Goal: Contribute content

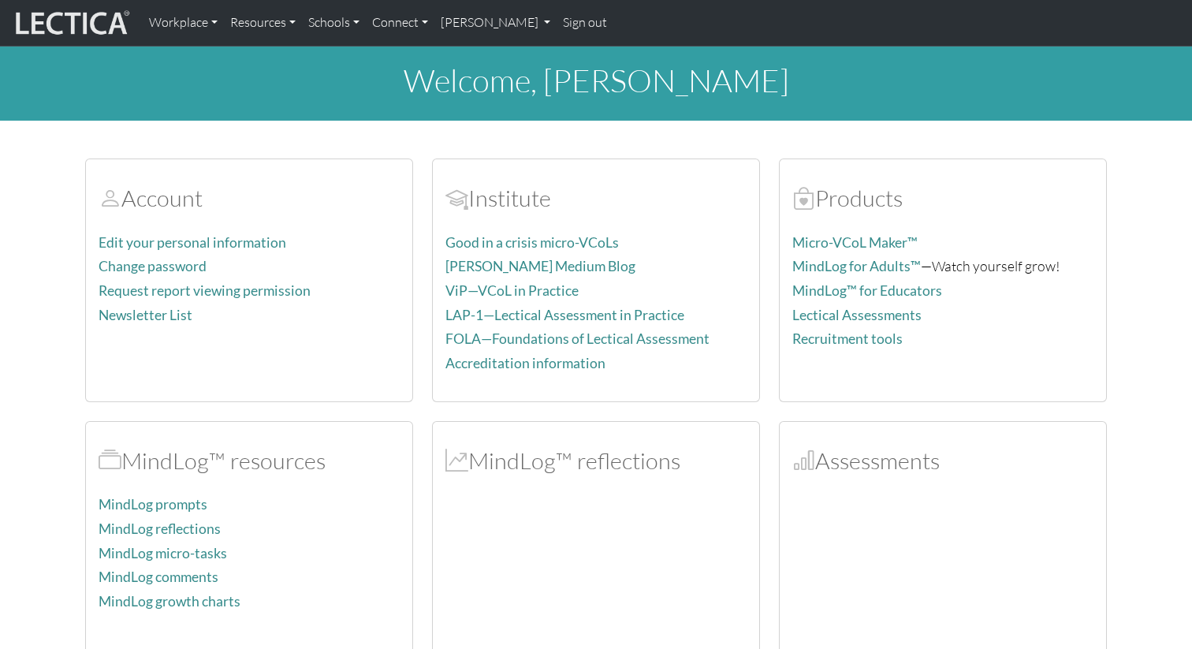
scroll to position [59, 0]
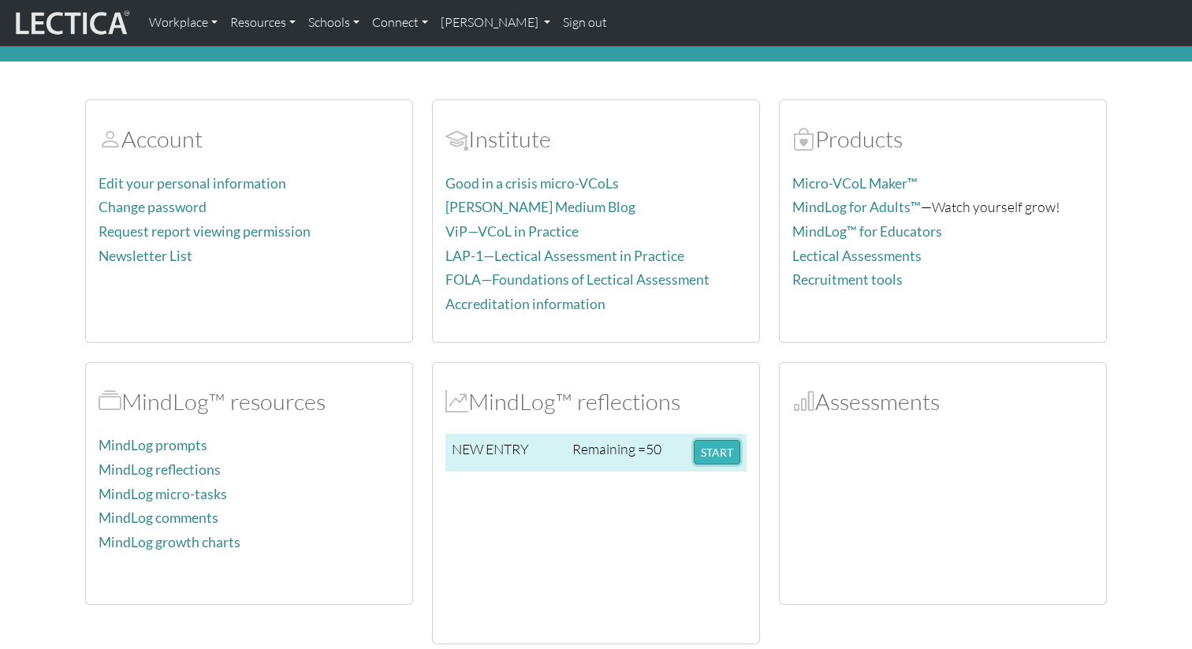
click at [717, 458] on button "START" at bounding box center [717, 452] width 47 height 24
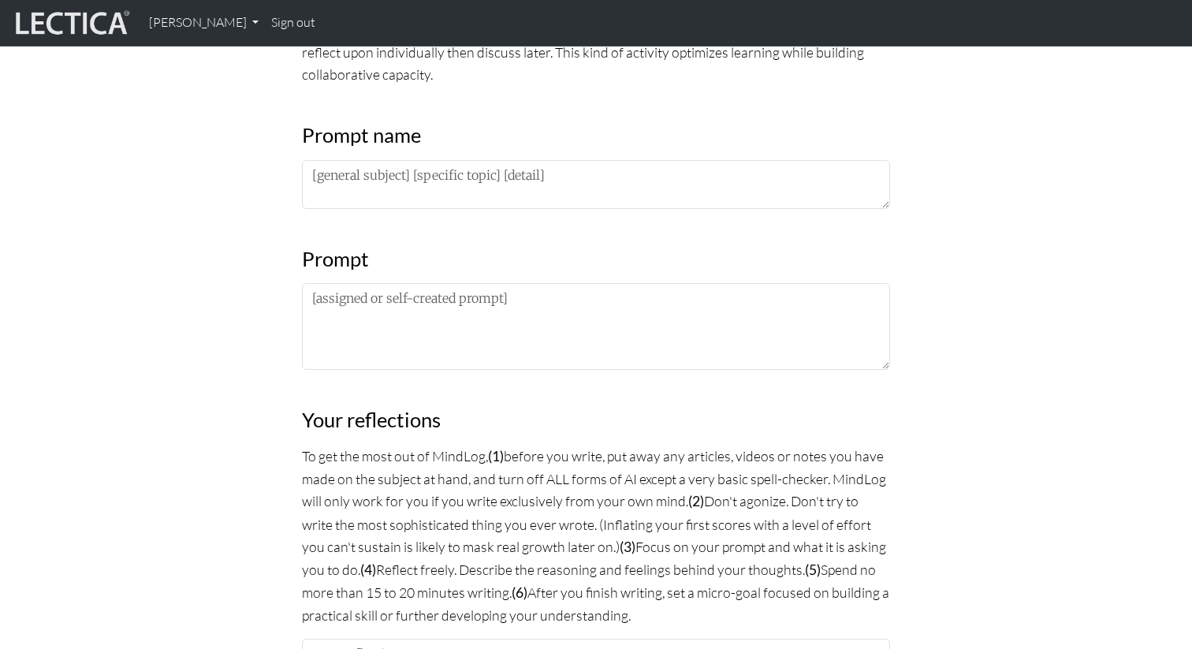
scroll to position [684, 0]
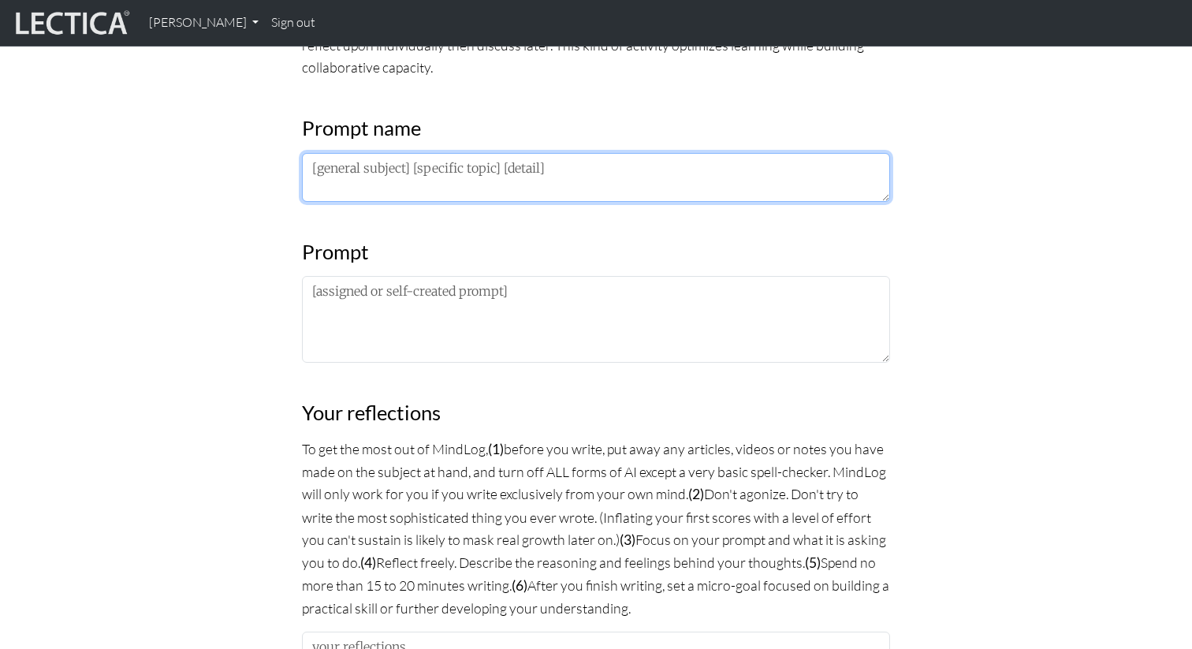
click at [406, 162] on textarea at bounding box center [596, 177] width 588 height 49
paste textarea "PM LDP 2025"
type textarea "PM LDP 2025"
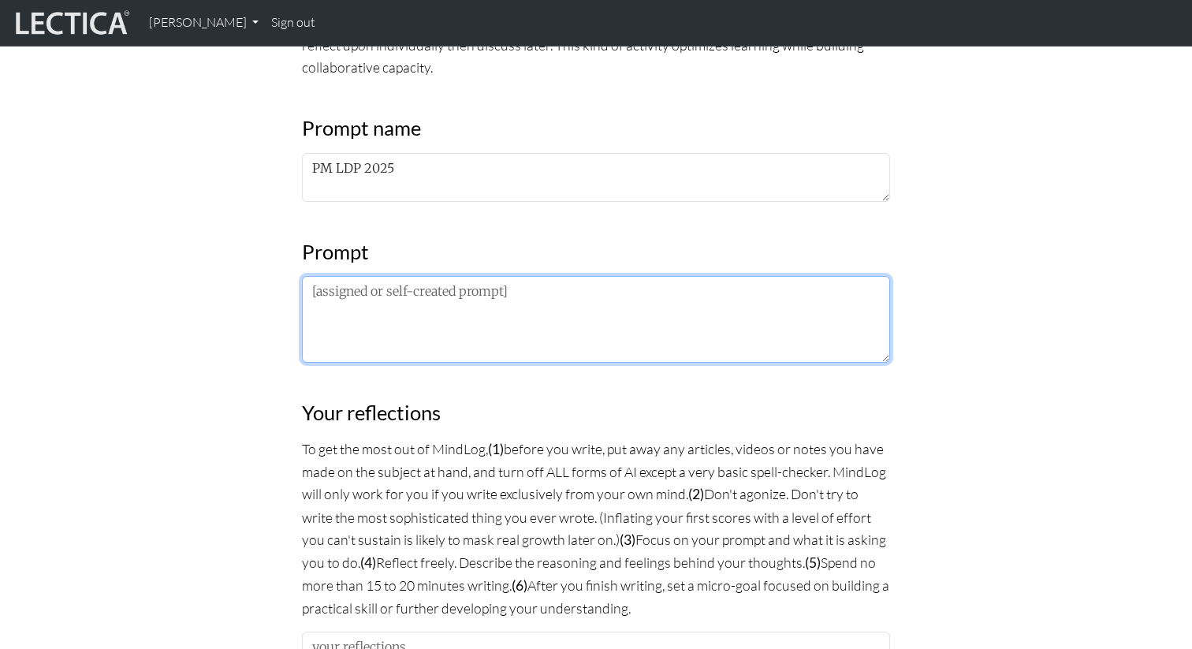
click at [367, 319] on textarea at bounding box center [596, 319] width 588 height 87
paste textarea "Extrospective: I mentioned to you already, but I did not get 'Upside Decay' at …"
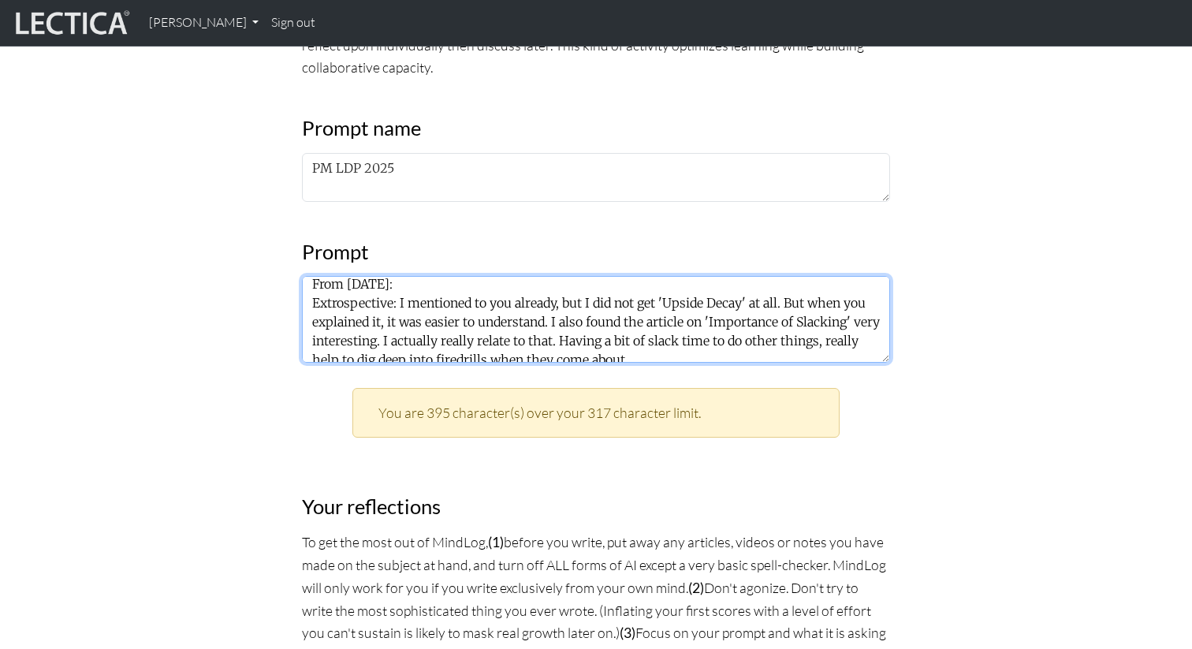
scroll to position [0, 0]
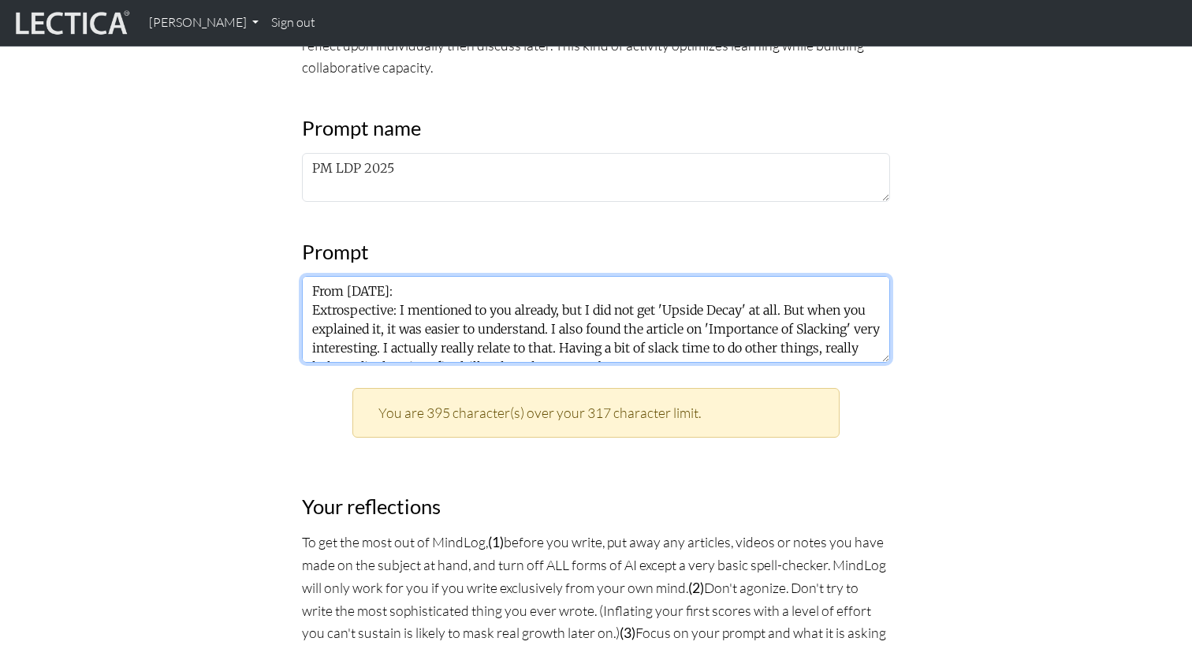
drag, startPoint x: 397, startPoint y: 309, endPoint x: 296, endPoint y: 311, distance: 100.9
click at [296, 310] on div "MindLog is a tool for reflecting on and learning from life experience. It's des…" at bounding box center [595, 533] width 607 height 2011
click at [338, 290] on textarea "From August 18th: Extrospective: I mentioned to you already, but I did not get …" at bounding box center [596, 319] width 588 height 87
click at [337, 310] on textarea "From August 18th: Extrospective: I mentioned to you already, but I did not get …" at bounding box center [596, 319] width 588 height 87
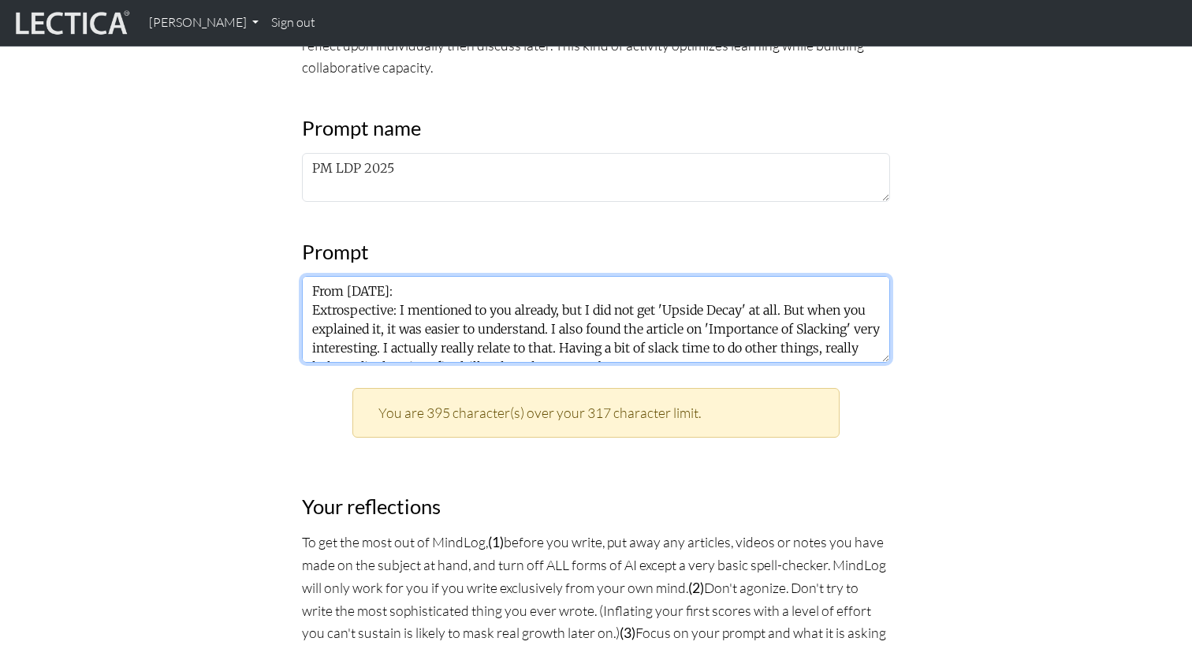
drag, startPoint x: 587, startPoint y: 311, endPoint x: 400, endPoint y: 309, distance: 186.1
click at [400, 309] on textarea "From August 18th: Extrospective: I mentioned to you already, but I did not get …" at bounding box center [596, 319] width 588 height 87
click at [447, 322] on textarea "From August 18th: Extrospective: I did not get 'Upside Decay' at all. But when …" at bounding box center [596, 319] width 588 height 87
drag, startPoint x: 601, startPoint y: 309, endPoint x: 386, endPoint y: 329, distance: 216.1
click at [386, 329] on textarea "From August 18th: Extrospective: I did not get 'Upside Decay' at all. But when …" at bounding box center [596, 319] width 588 height 87
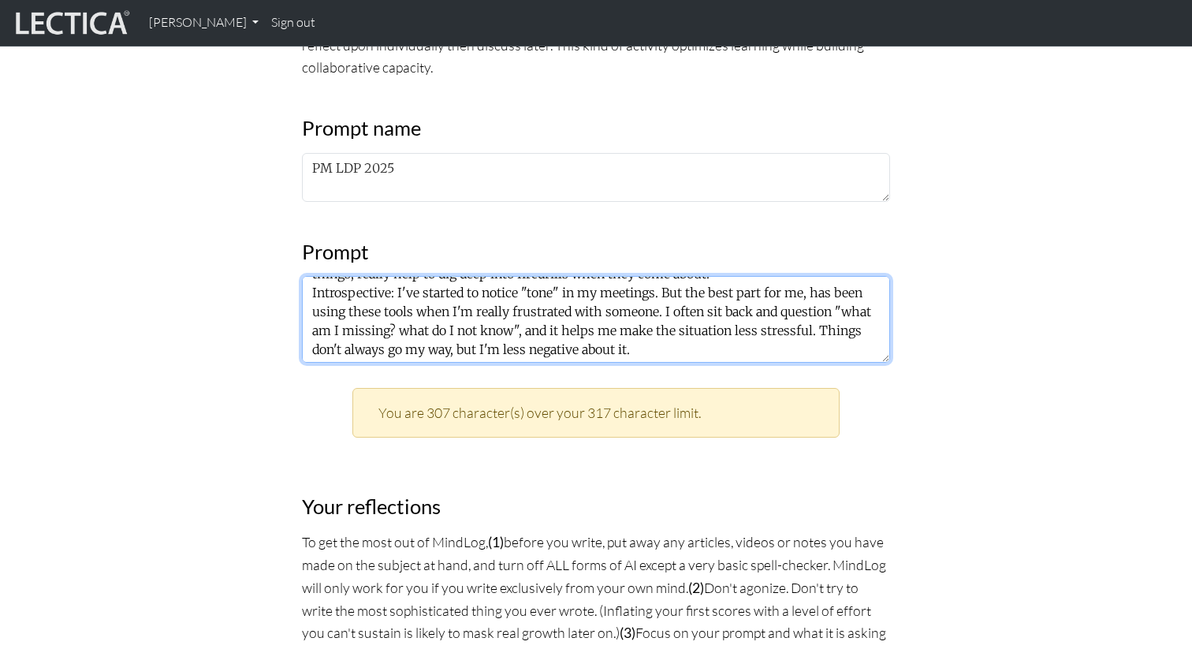
scroll to position [76, 0]
drag, startPoint x: 815, startPoint y: 323, endPoint x: 818, endPoint y: 346, distance: 23.1
click at [818, 346] on textarea "From August 18th: Extrospective: I did not get 'Upside Decay' at all. I also fo…" at bounding box center [596, 319] width 588 height 87
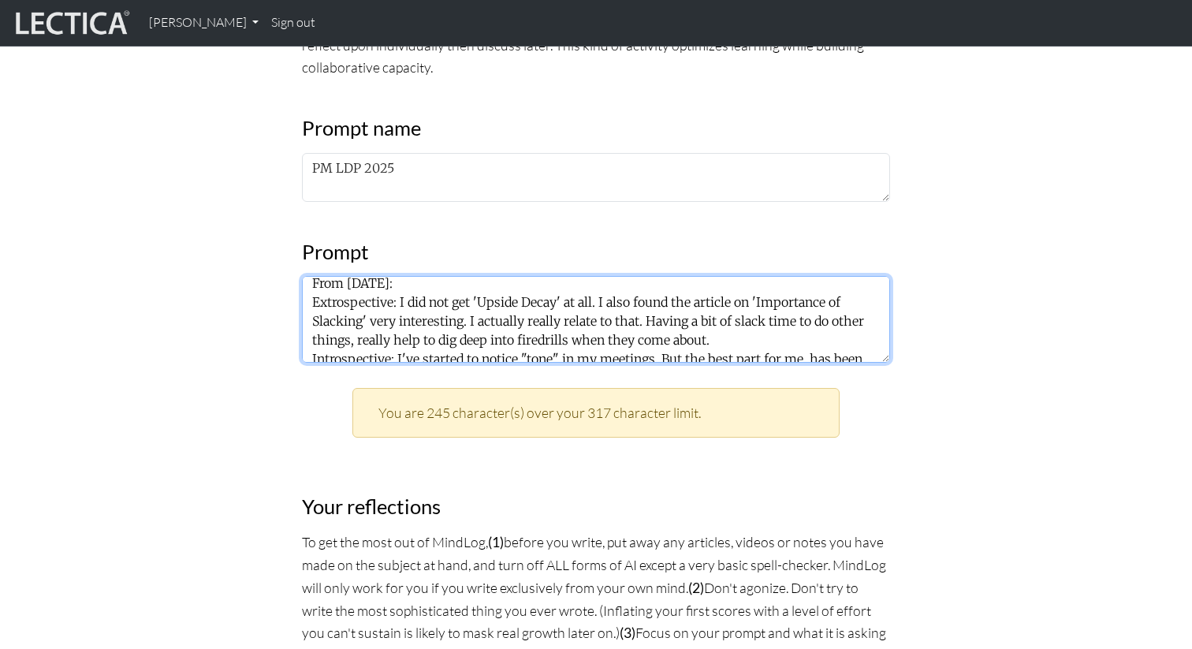
scroll to position [12, 0]
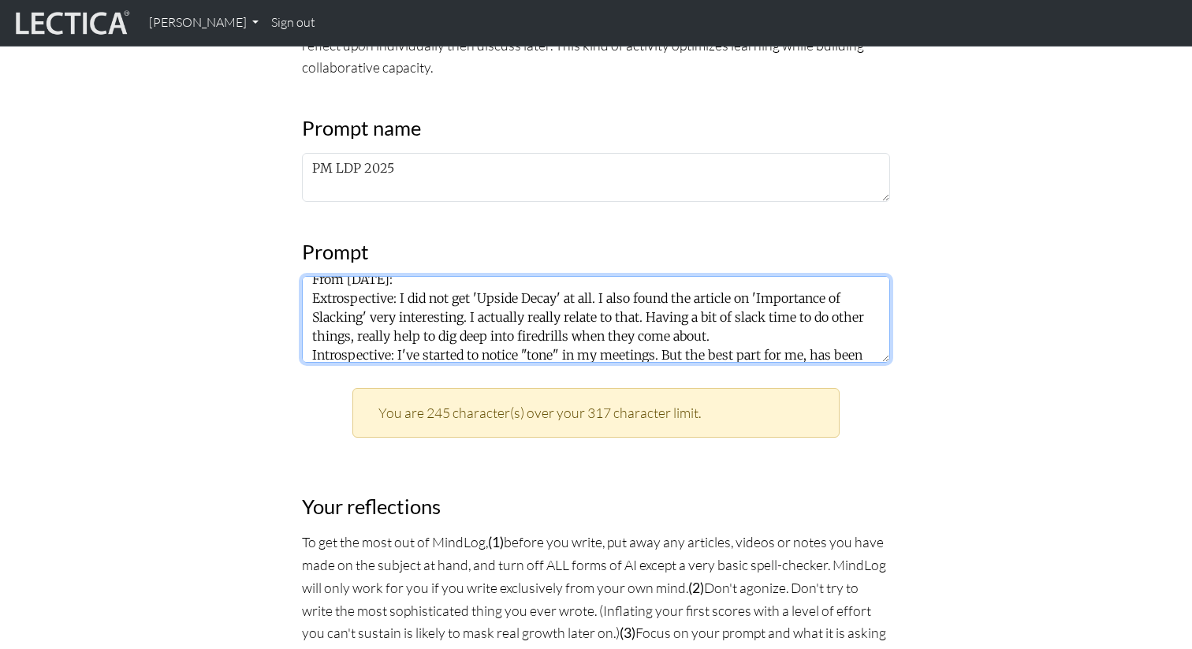
drag, startPoint x: 715, startPoint y: 338, endPoint x: 646, endPoint y: 318, distance: 71.6
click at [646, 318] on textarea "From August 18th: Extrospective: I did not get 'Upside Decay' at all. I also fo…" at bounding box center [596, 319] width 588 height 87
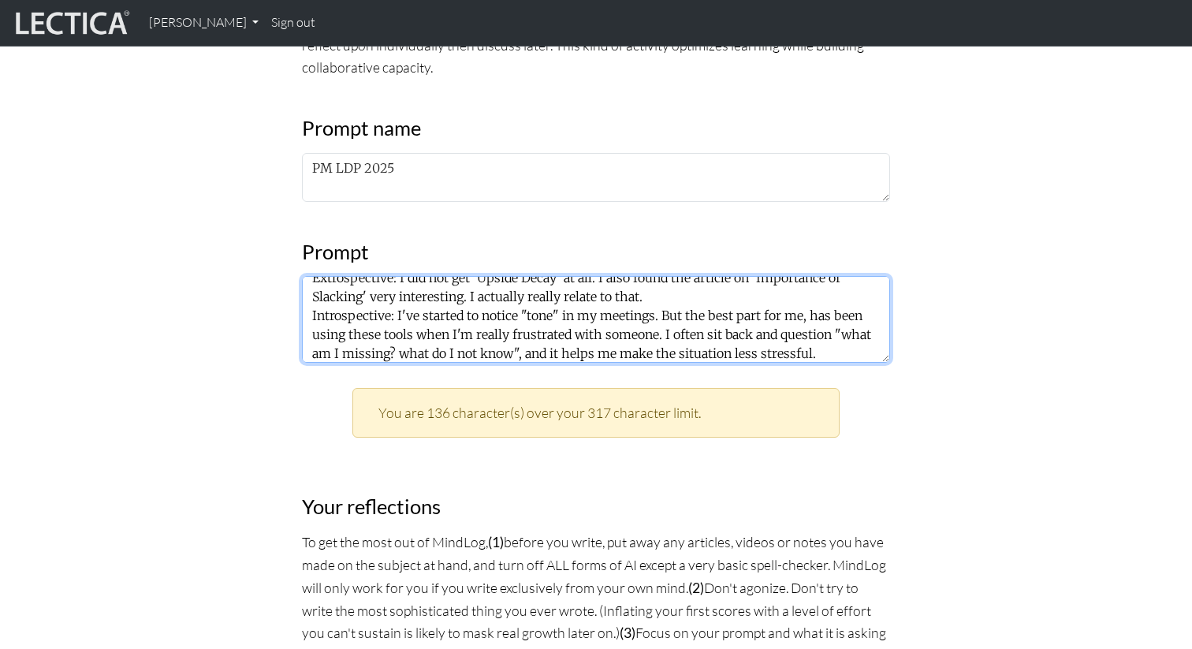
scroll to position [38, 0]
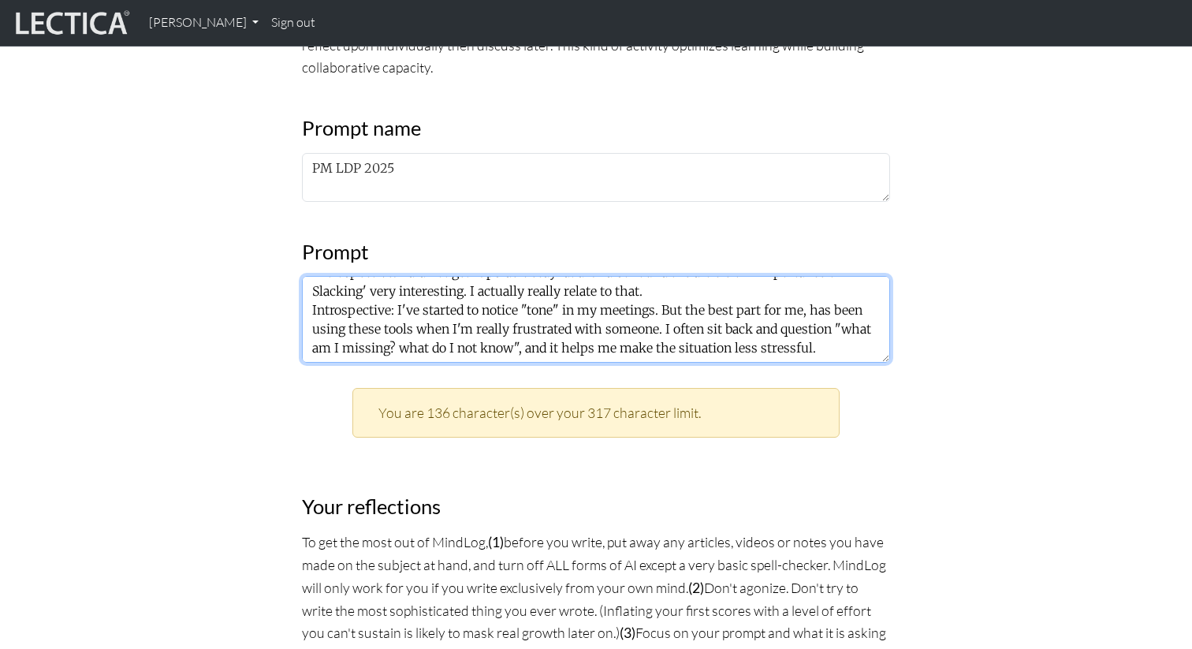
drag, startPoint x: 824, startPoint y: 351, endPoint x: 524, endPoint y: 348, distance: 299.6
click at [524, 348] on textarea "From August 18th: Extrospective: I did not get 'Upside Decay' at all. I also fo…" at bounding box center [596, 319] width 588 height 87
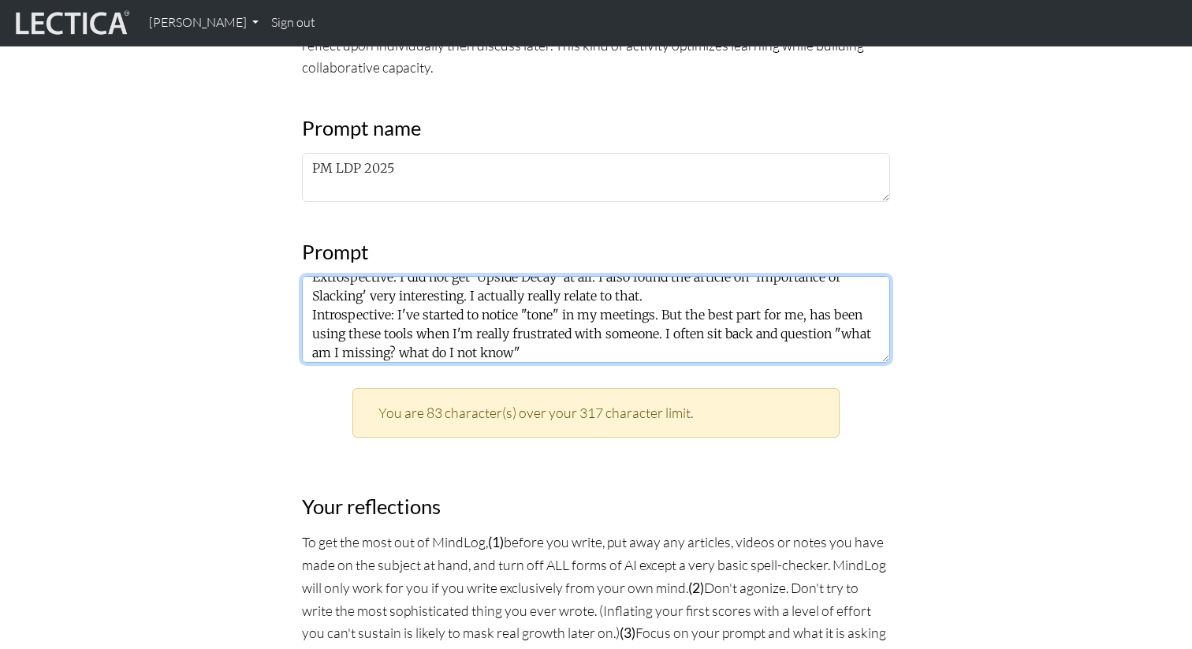
scroll to position [32, 0]
drag, startPoint x: 663, startPoint y: 333, endPoint x: 672, endPoint y: 350, distance: 19.1
click at [672, 350] on textarea "From August 18th: Extrospective: I did not get 'Upside Decay' at all. I also fo…" at bounding box center [596, 319] width 588 height 87
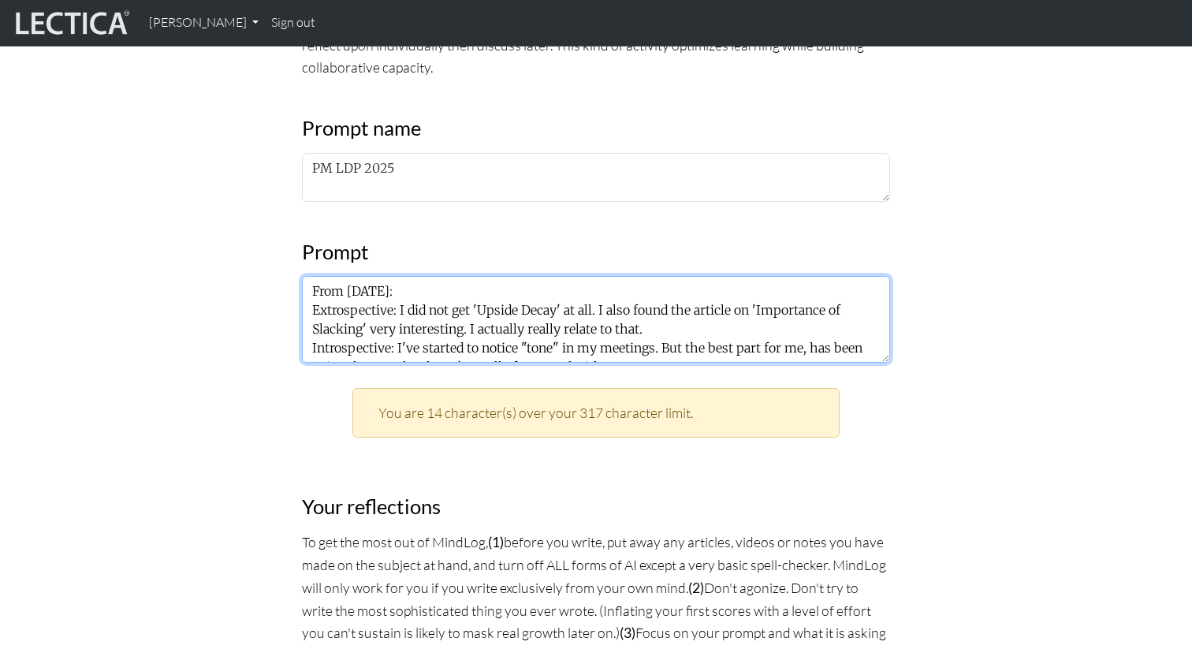
scroll to position [15, 0]
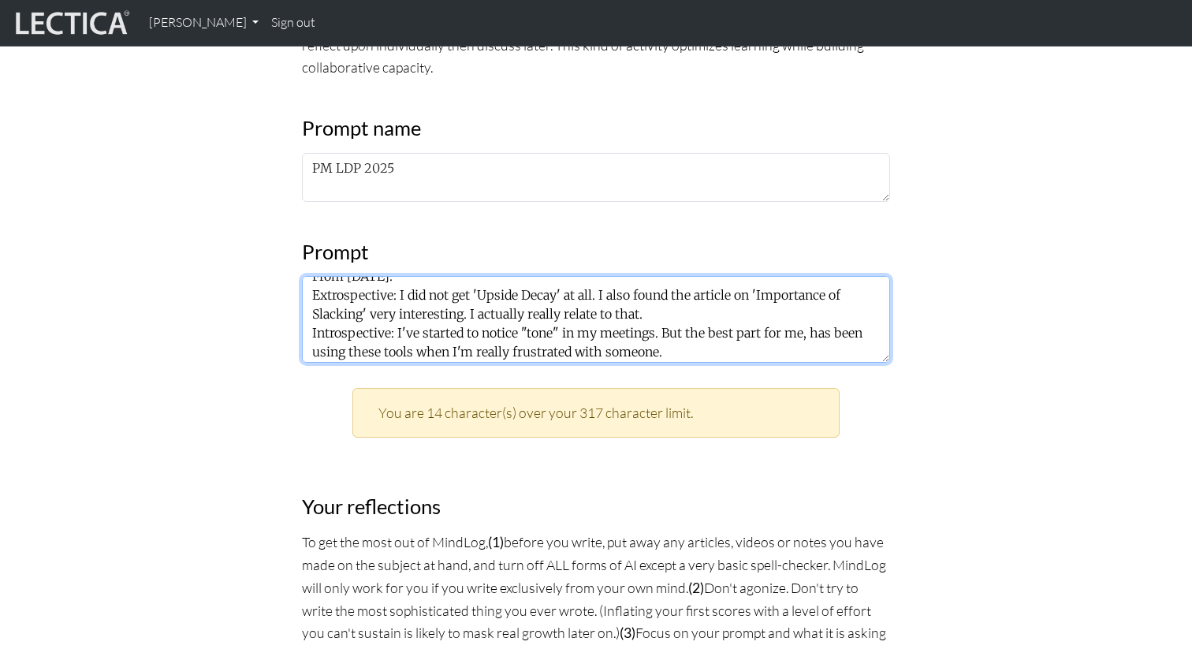
drag, startPoint x: 645, startPoint y: 314, endPoint x: 471, endPoint y: 313, distance: 174.2
click at [471, 313] on textarea "From August 18th: Extrospective: I did not get 'Upside Decay' at all. I also fo…" at bounding box center [596, 319] width 588 height 87
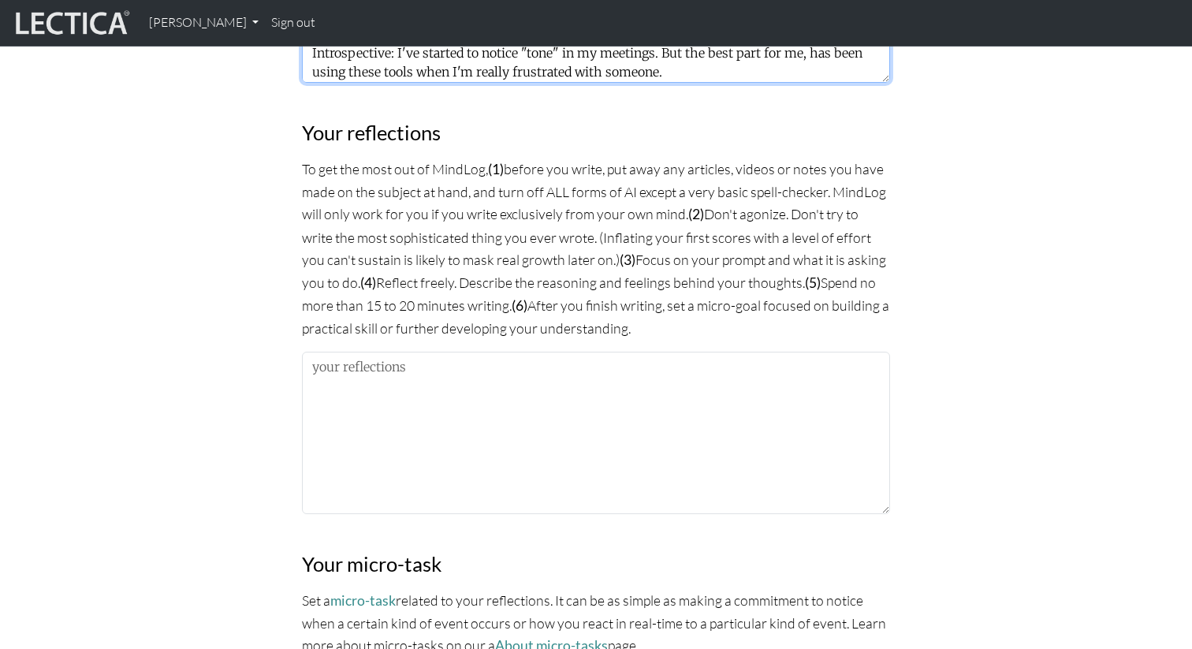
scroll to position [965, 0]
type textarea "From August 18th: Extrospective: I did not get 'Upside Decay' at all. I also fo…"
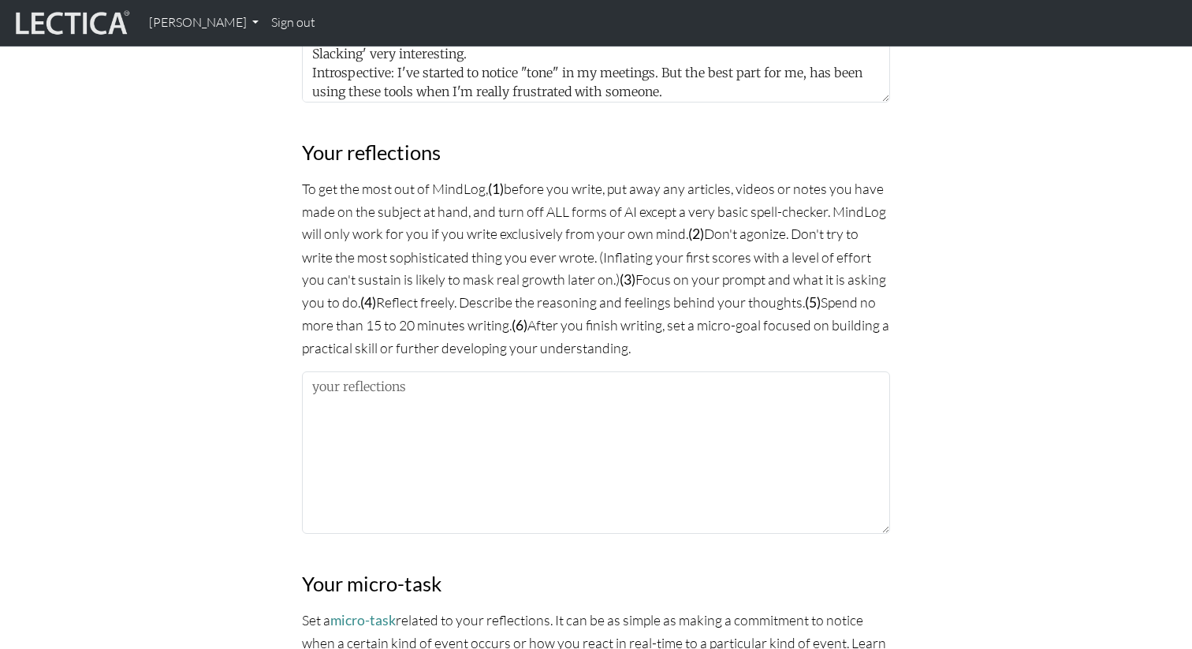
scroll to position [959, 0]
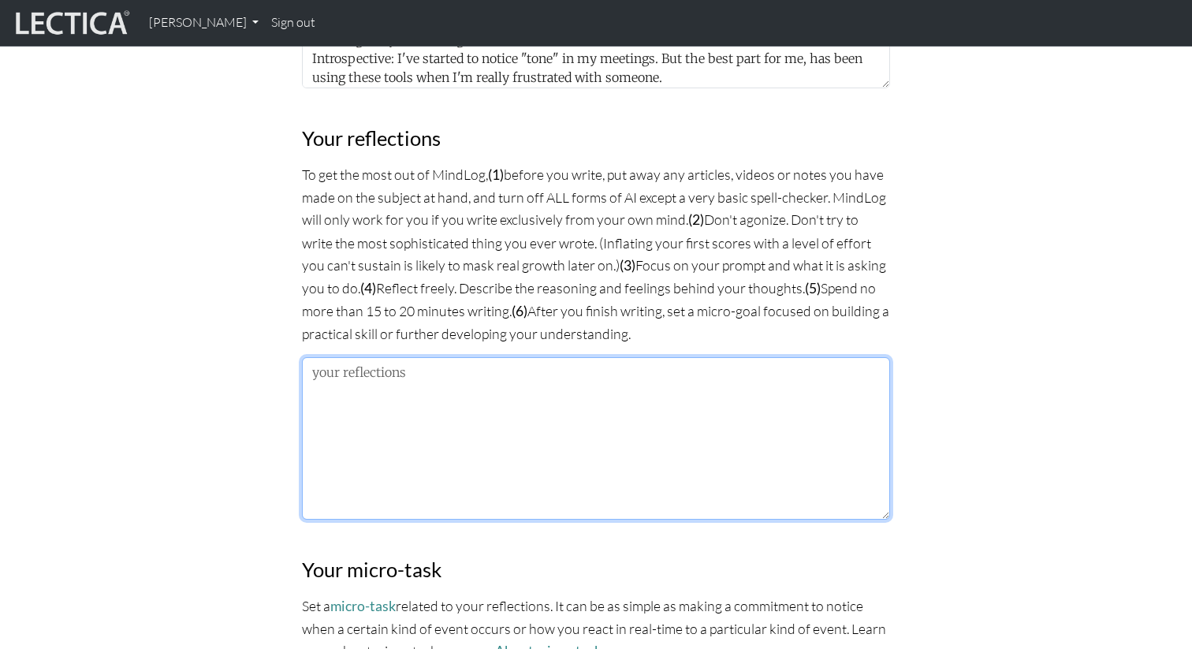
click at [408, 391] on textarea at bounding box center [596, 438] width 588 height 162
paste textarea "I actually really relate to that. Having a bit of slack time to do other things…"
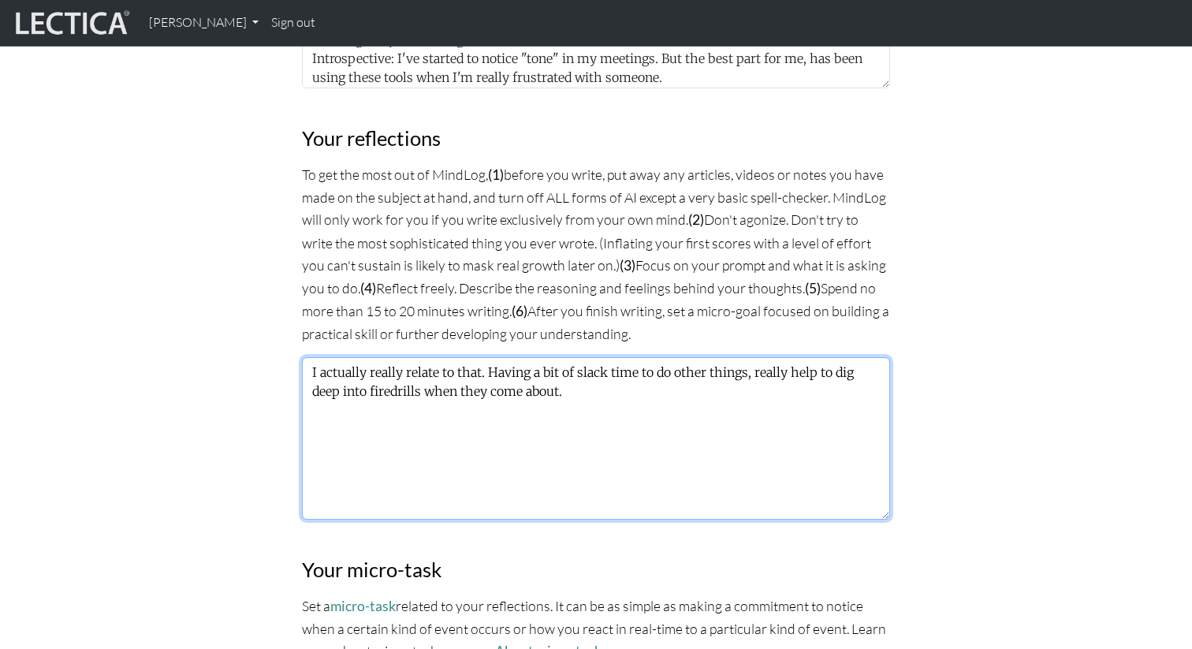
click at [482, 367] on textarea "I actually really relate to that. Having a bit of slack time to do other things…" at bounding box center [596, 438] width 588 height 162
click at [535, 386] on textarea "I actually really relate to the importance of "slacking". Having a bit of slack…" at bounding box center [596, 438] width 588 height 162
click at [746, 389] on textarea "I actually really relate to the importance of "slacking". Having a bit of slack…" at bounding box center [596, 438] width 588 height 162
paste textarea "I often sit back and question "what am I missing? what do I not know", and it h…"
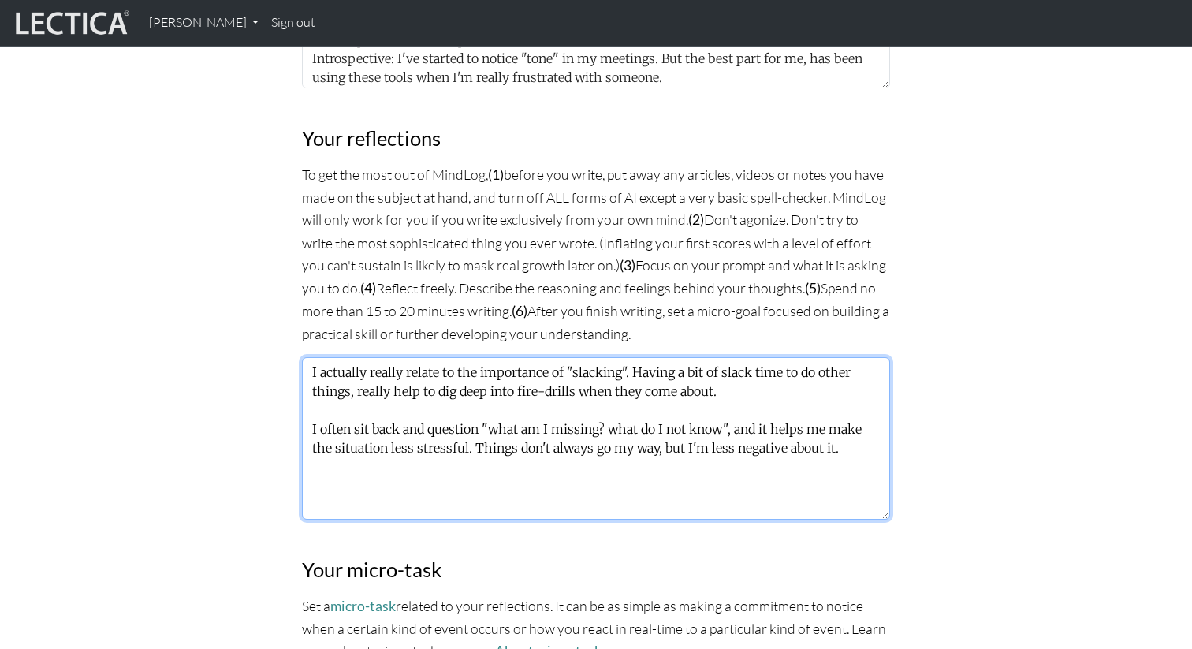
click at [313, 425] on textarea "I actually really relate to the importance of "slacking". Having a bit of slack…" at bounding box center [596, 438] width 588 height 162
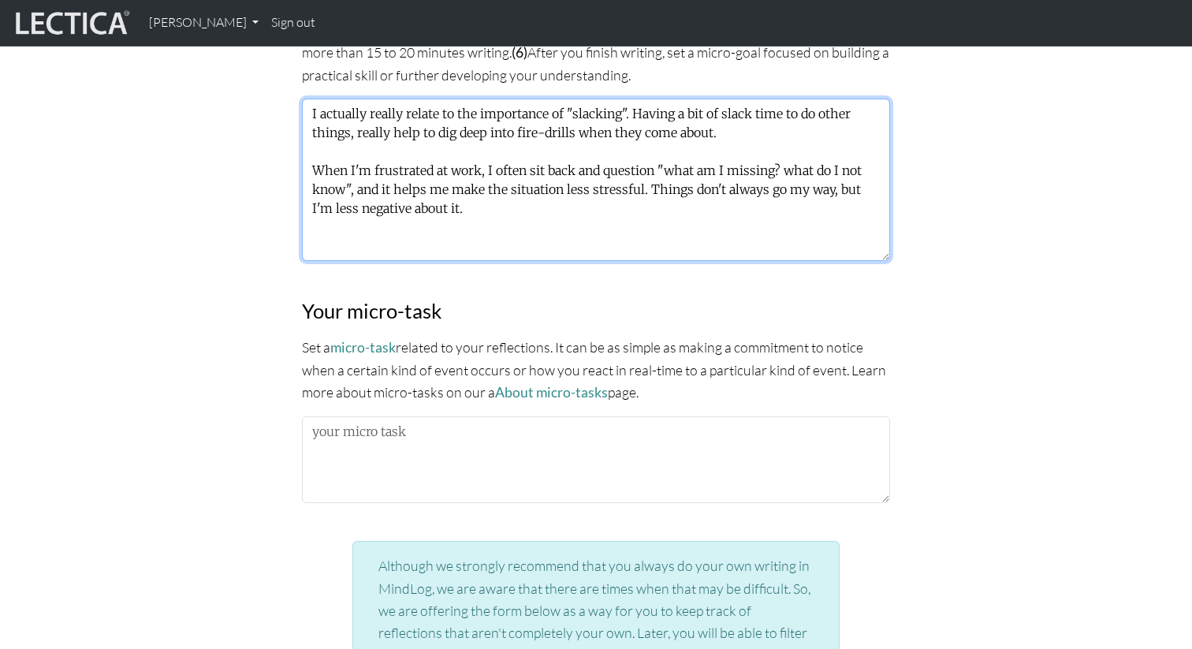
scroll to position [1239, 0]
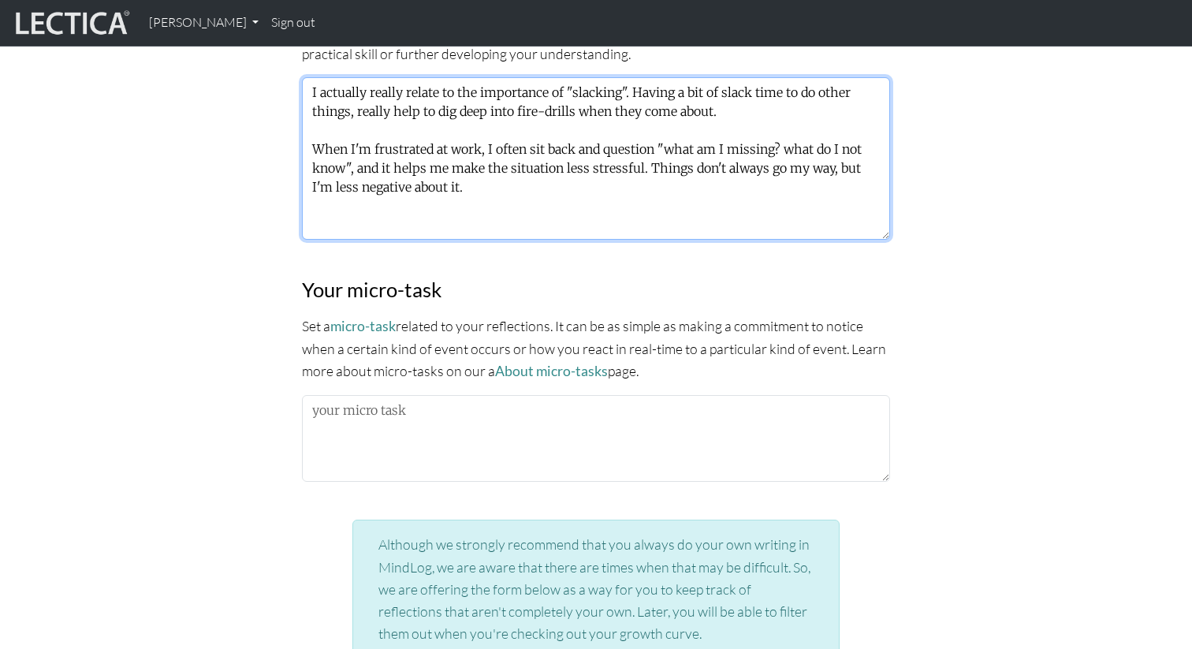
type textarea "I actually really relate to the importance of "slacking". Having a bit of slack…"
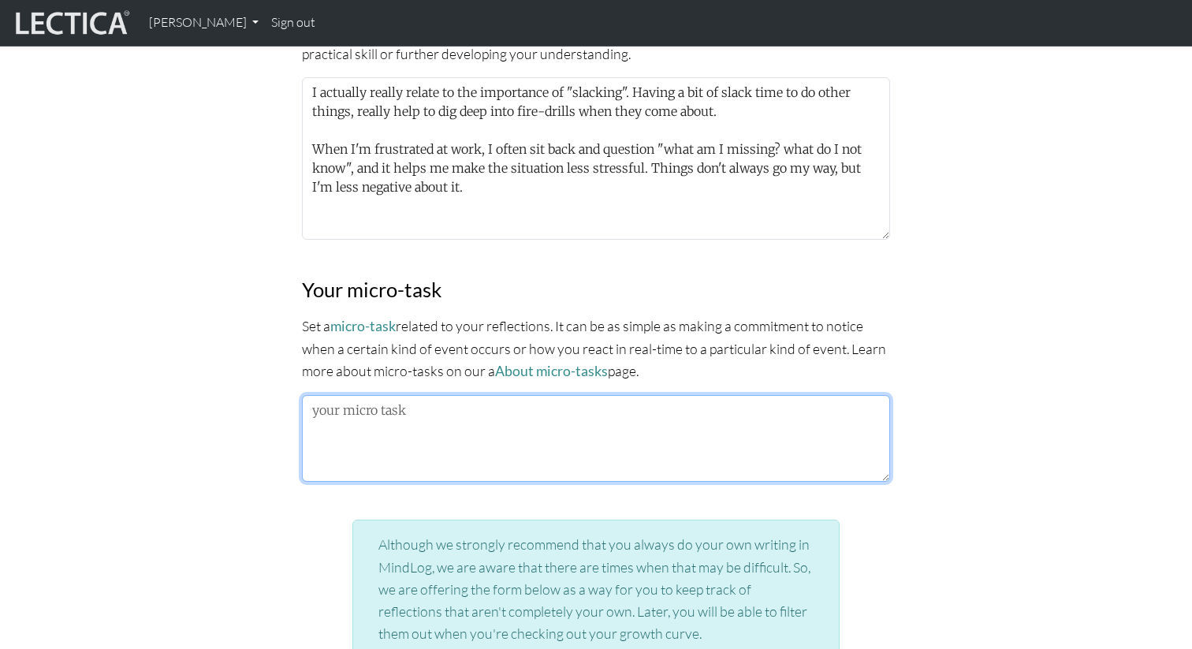
click at [326, 414] on textarea at bounding box center [596, 438] width 588 height 87
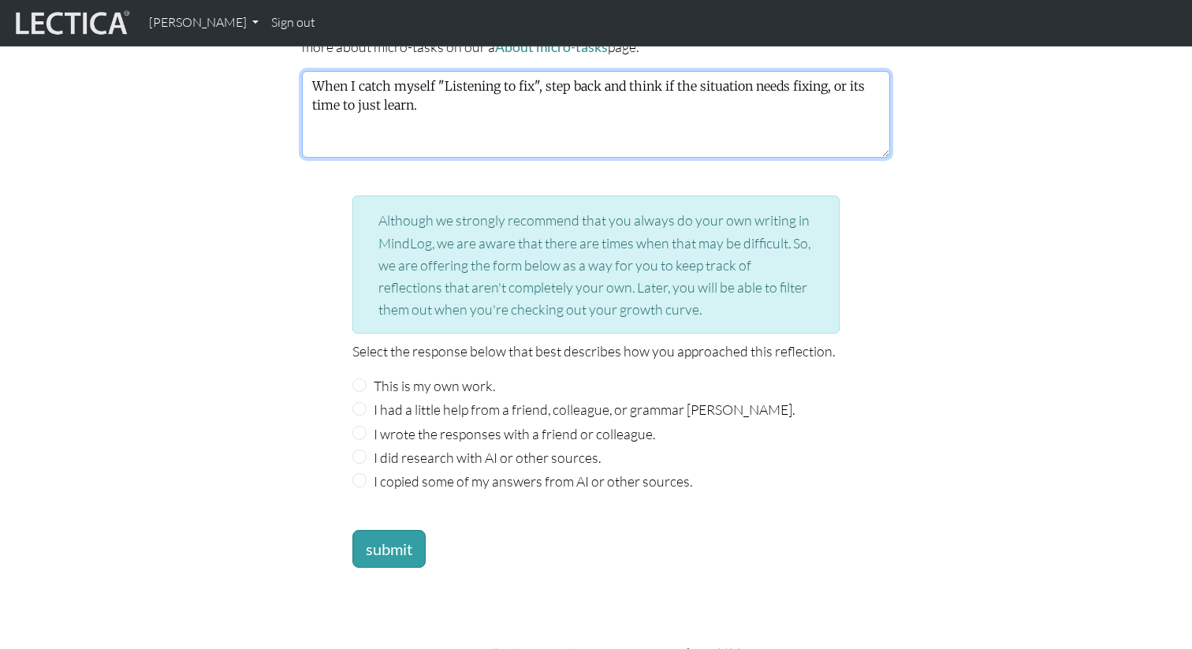
scroll to position [1565, 0]
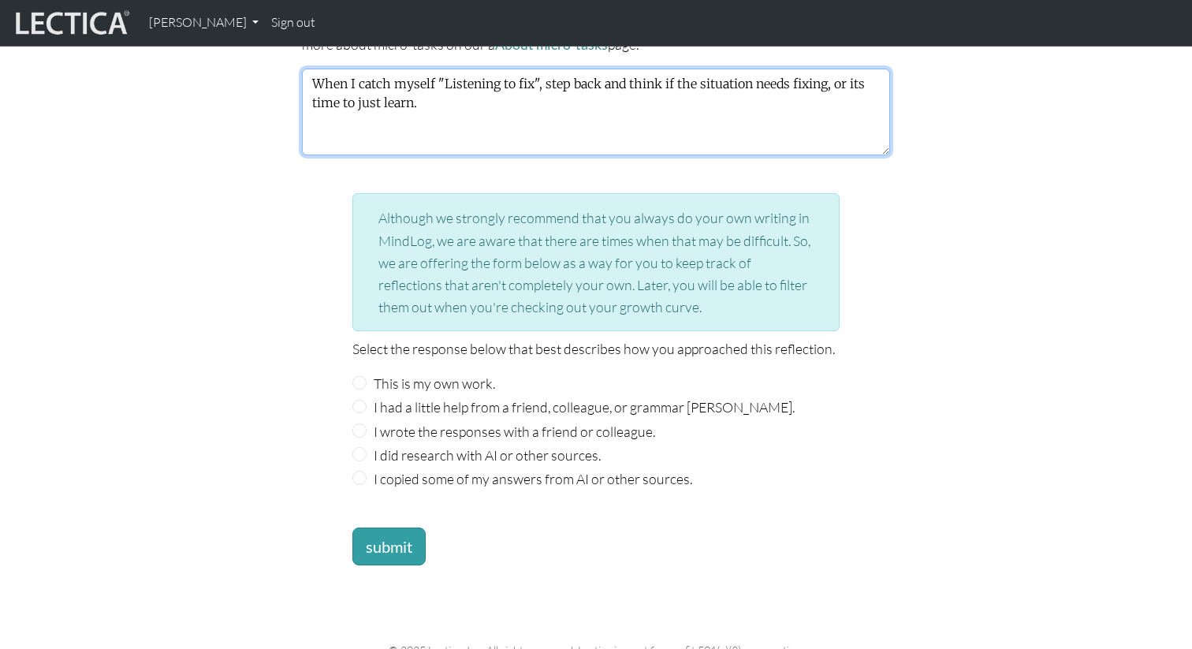
type textarea "When I catch myself "Listening to fix", step back and think if the situation ne…"
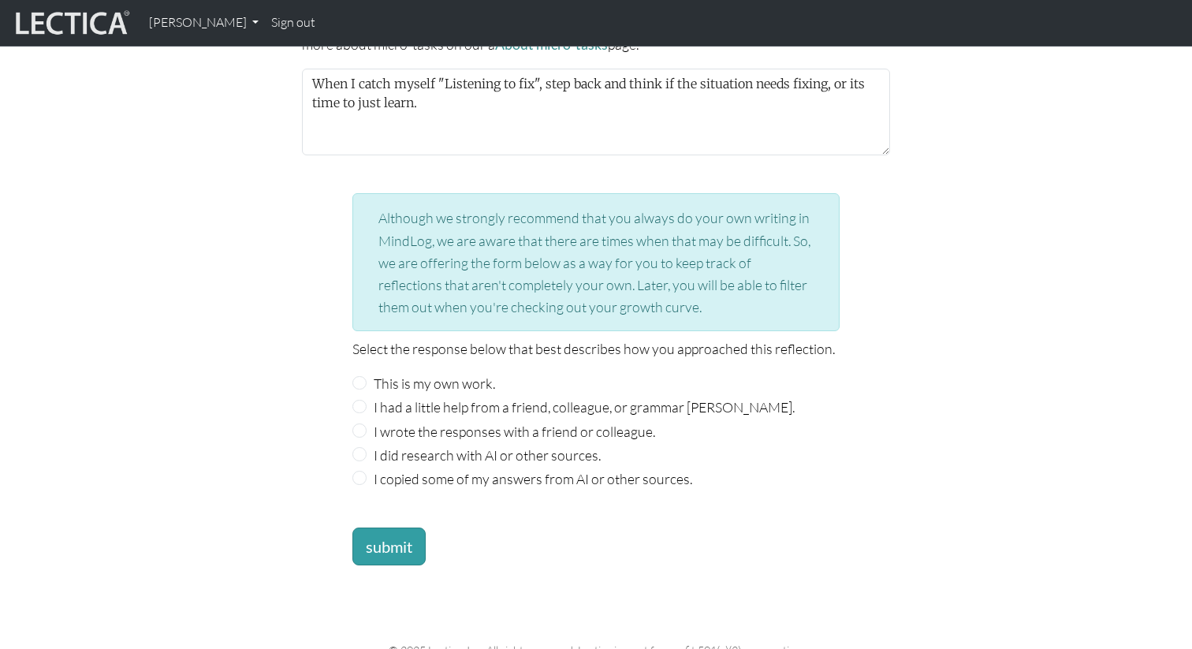
click at [366, 380] on div "This is my own work." at bounding box center [595, 383] width 487 height 22
click at [363, 377] on input "This is my own work." at bounding box center [359, 383] width 14 height 14
radio input "true"
click at [384, 544] on button "submit" at bounding box center [388, 546] width 73 height 38
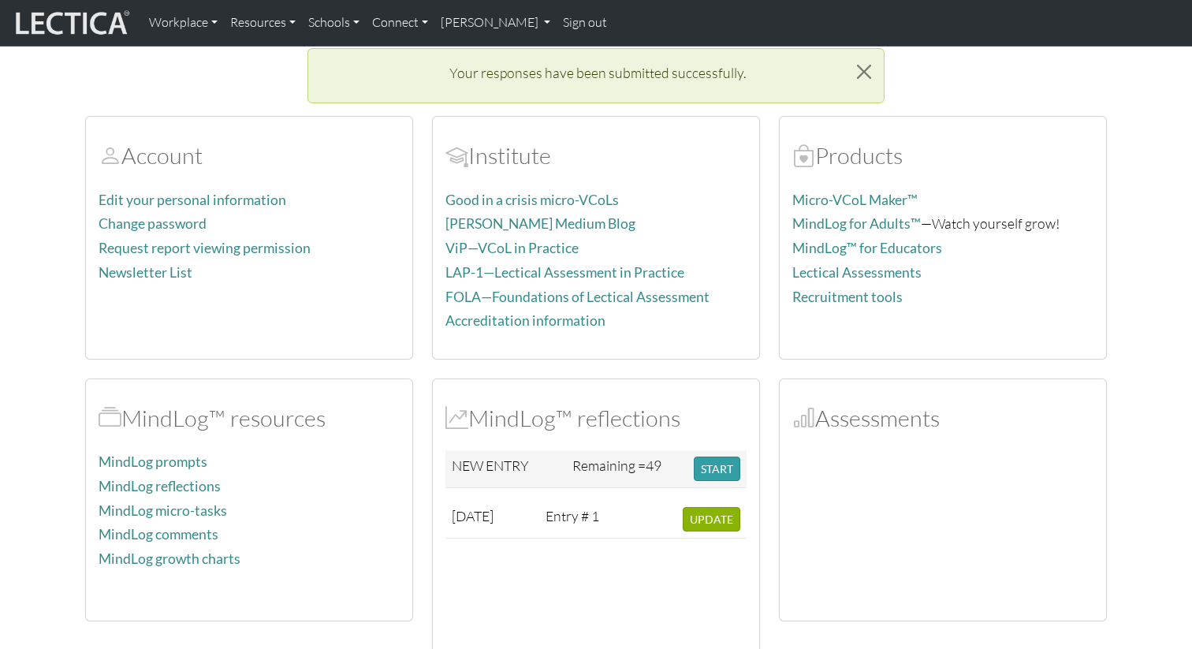
scroll to position [111, 0]
